Goal: Information Seeking & Learning: Learn about a topic

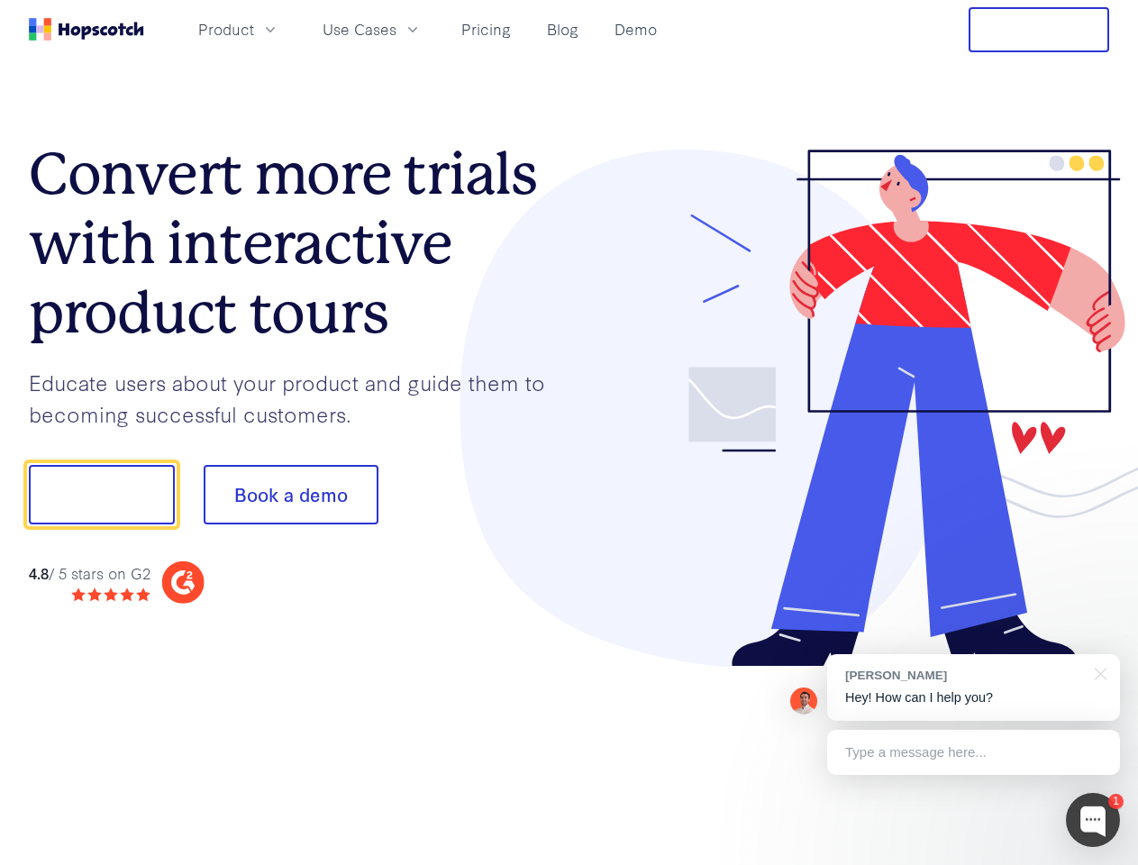
click at [569, 432] on div at bounding box center [839, 409] width 541 height 518
click at [254, 29] on span "Product" at bounding box center [226, 29] width 56 height 23
click at [396, 29] on span "Use Cases" at bounding box center [360, 29] width 74 height 23
click at [1039, 30] on button "Free Trial" at bounding box center [1038, 29] width 141 height 45
click at [101, 495] on button "Show me!" at bounding box center [102, 494] width 146 height 59
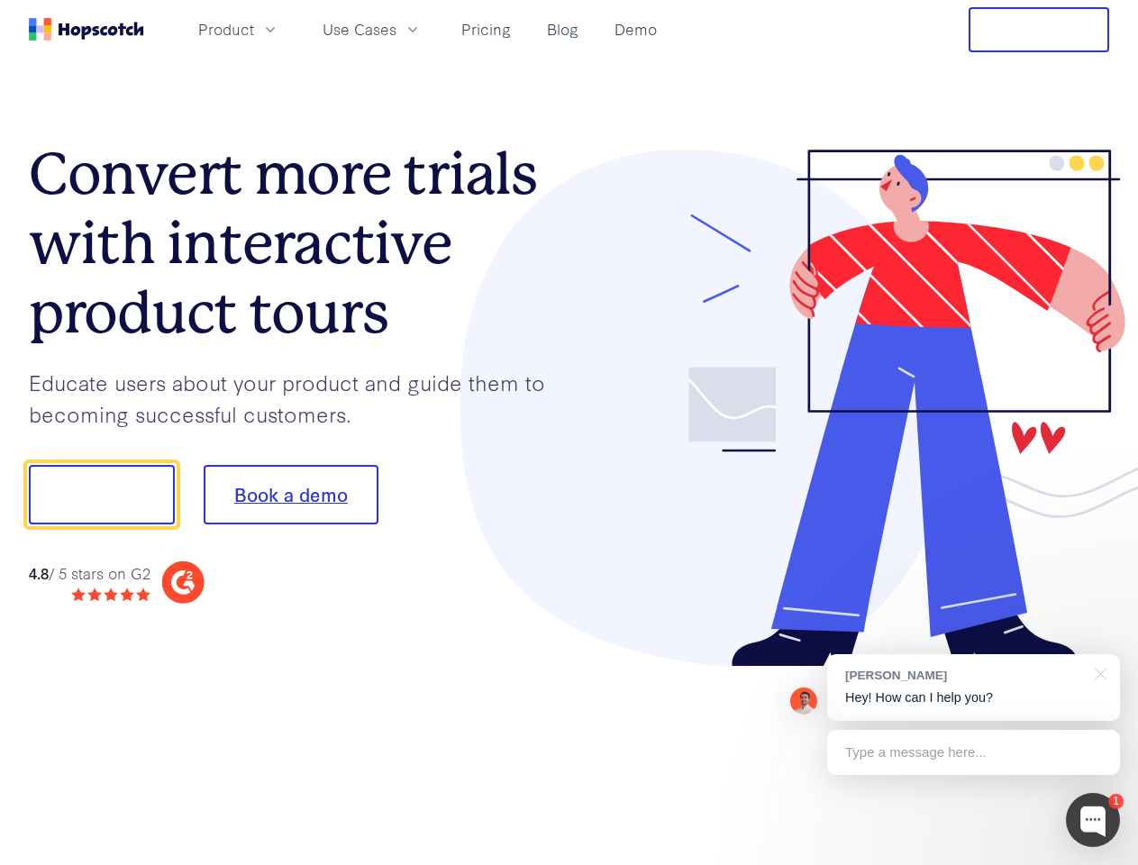
click at [290, 495] on button "Book a demo" at bounding box center [291, 494] width 175 height 59
click at [1093, 820] on div at bounding box center [1093, 820] width 54 height 54
click at [973, 687] on div "[PERSON_NAME] Hey! How can I help you?" at bounding box center [973, 687] width 293 height 67
click at [1097, 672] on div at bounding box center [1097, 672] width 45 height 37
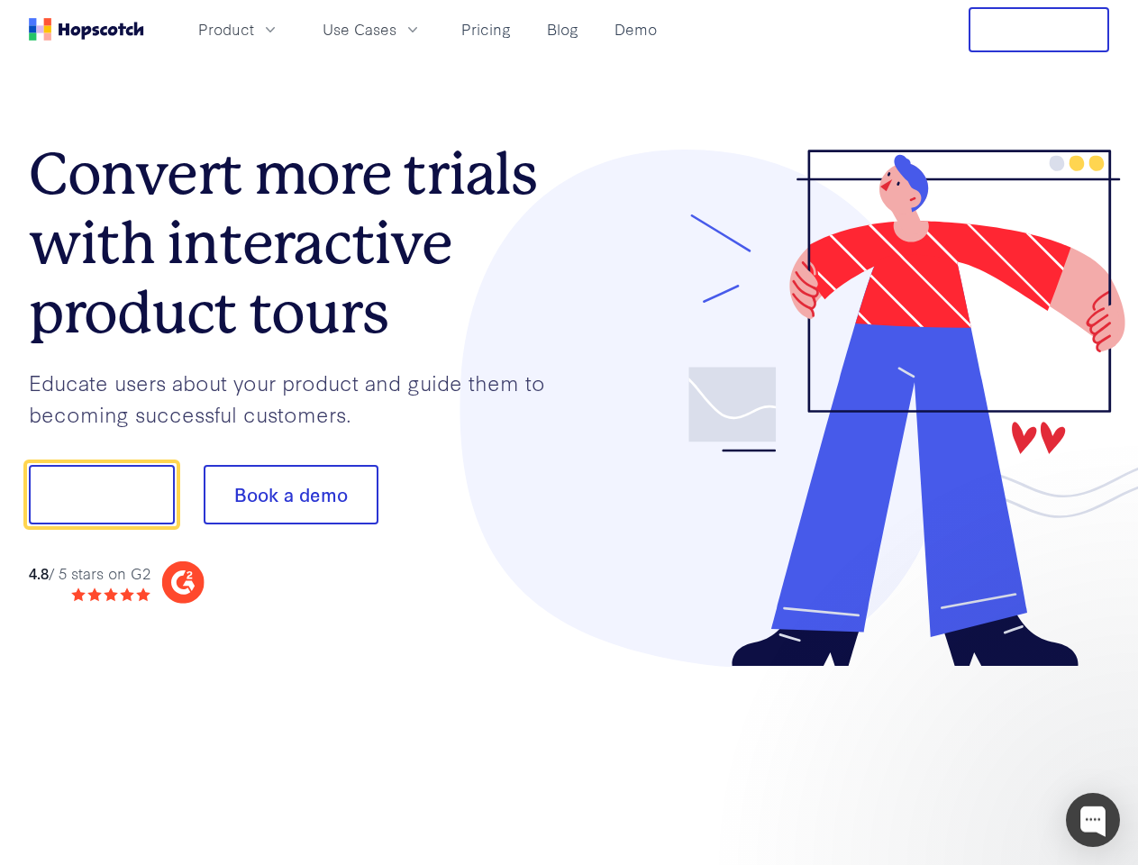
click at [973, 752] on div at bounding box center [951, 492] width 338 height 601
